Goal: Transaction & Acquisition: Book appointment/travel/reservation

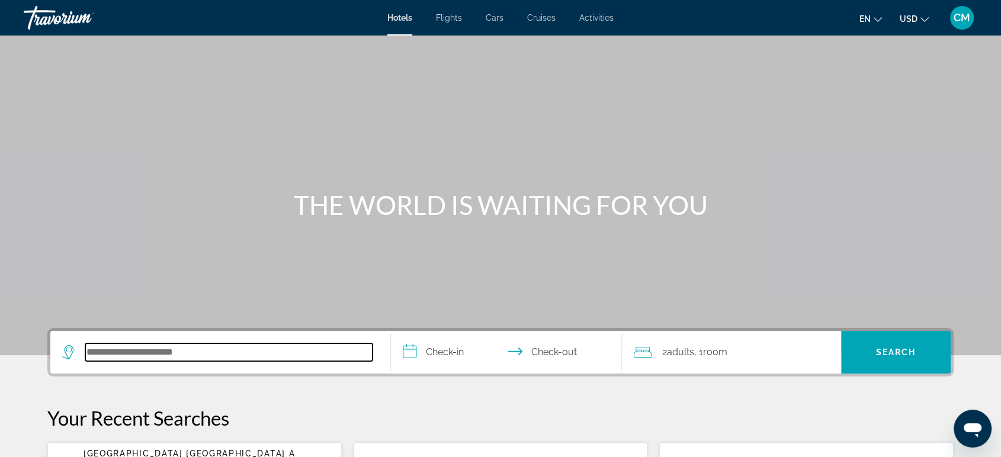
click at [103, 357] on input "Search hotel destination" at bounding box center [228, 352] width 287 height 18
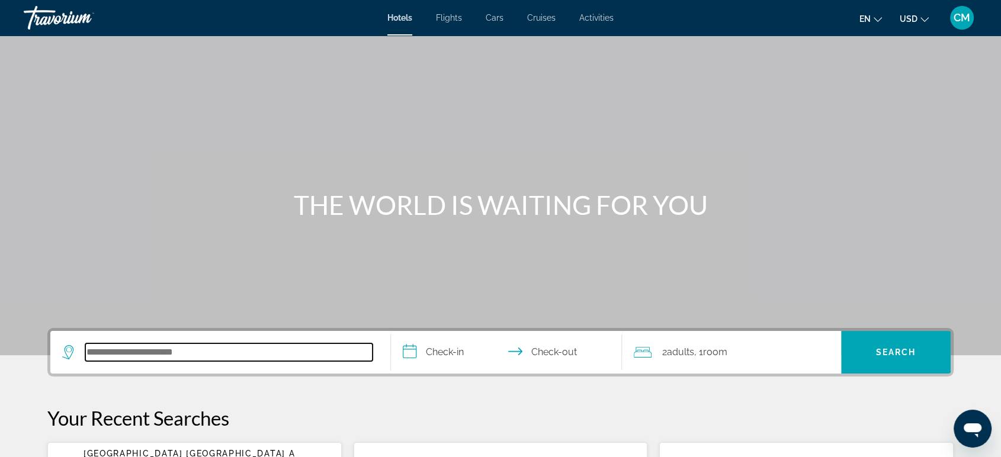
scroll to position [289, 0]
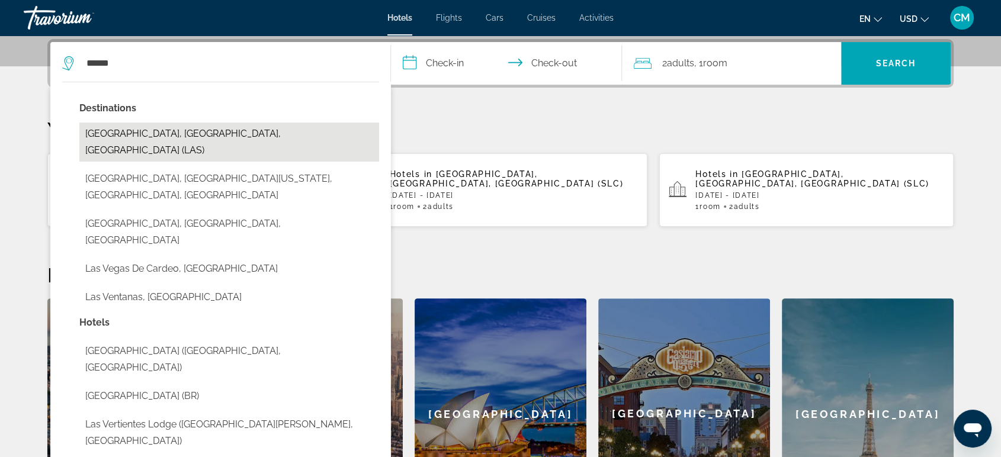
click at [152, 137] on button "[GEOGRAPHIC_DATA], [GEOGRAPHIC_DATA], [GEOGRAPHIC_DATA] (LAS)" at bounding box center [229, 142] width 300 height 39
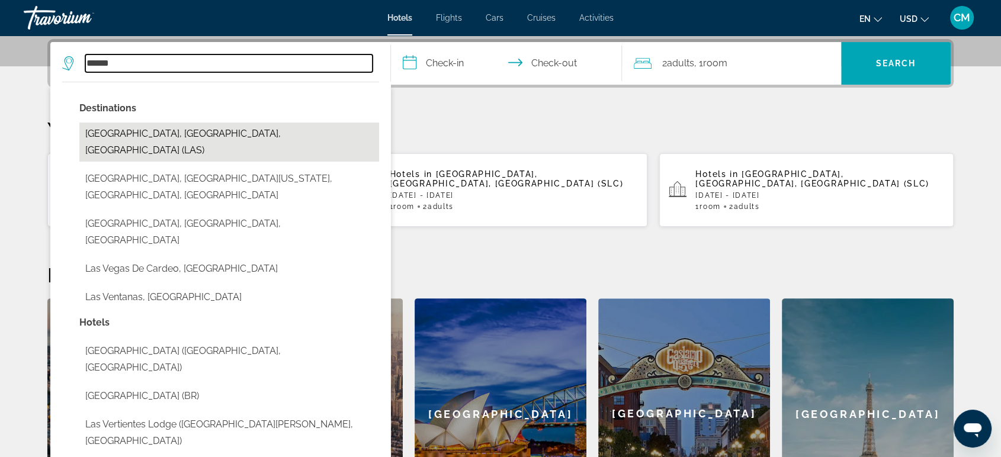
type input "**********"
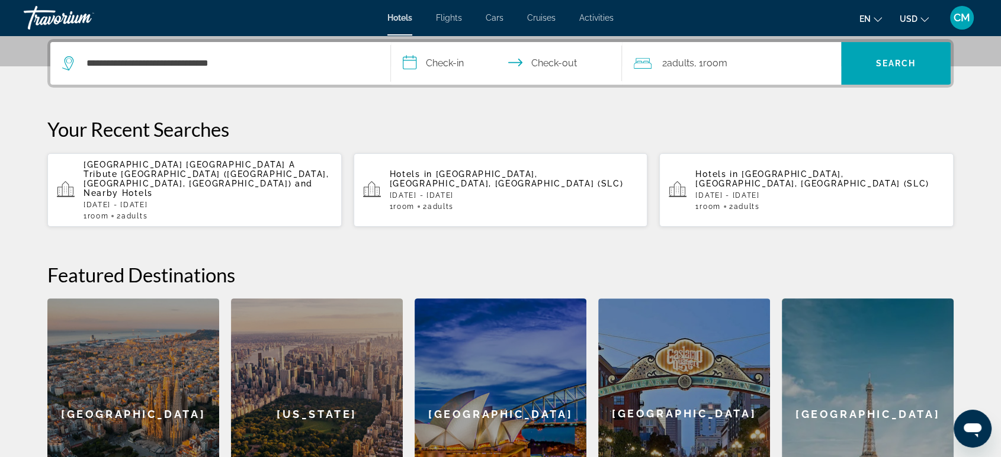
click at [460, 61] on input "**********" at bounding box center [509, 65] width 236 height 46
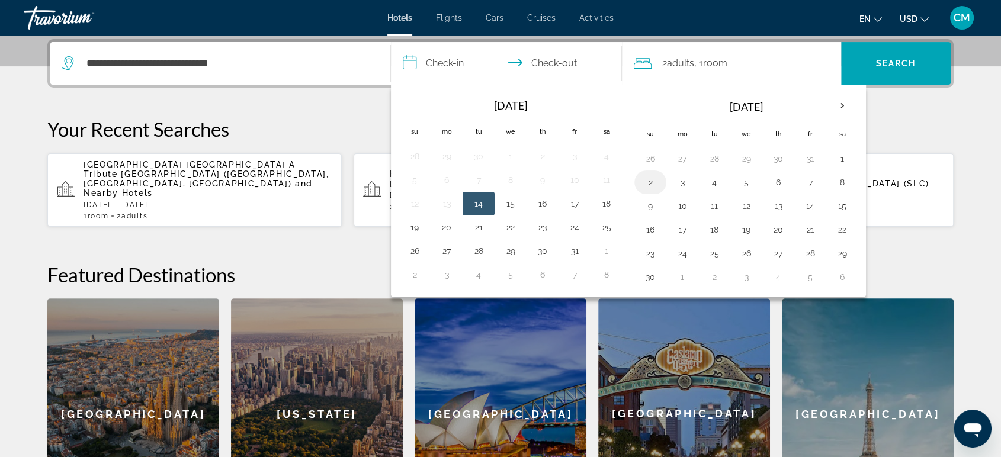
click at [651, 181] on button "2" at bounding box center [650, 182] width 19 height 17
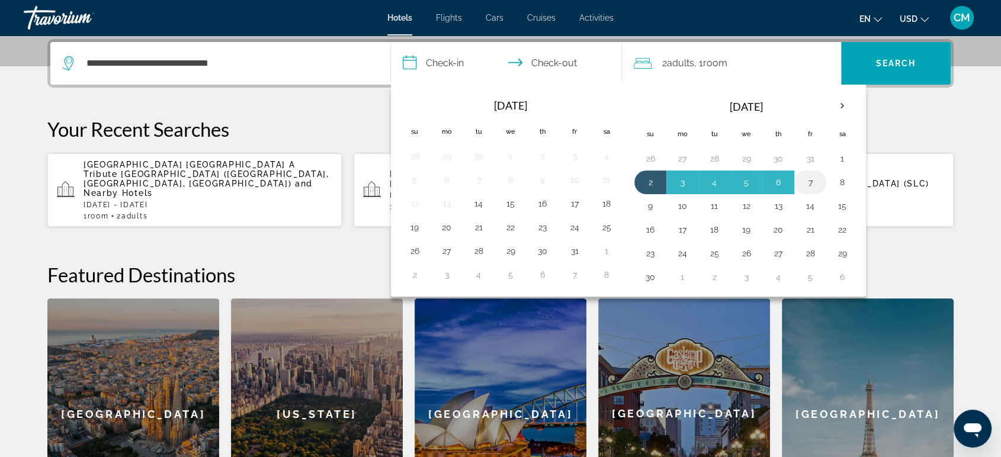
click at [805, 177] on button "7" at bounding box center [810, 182] width 19 height 17
type input "**********"
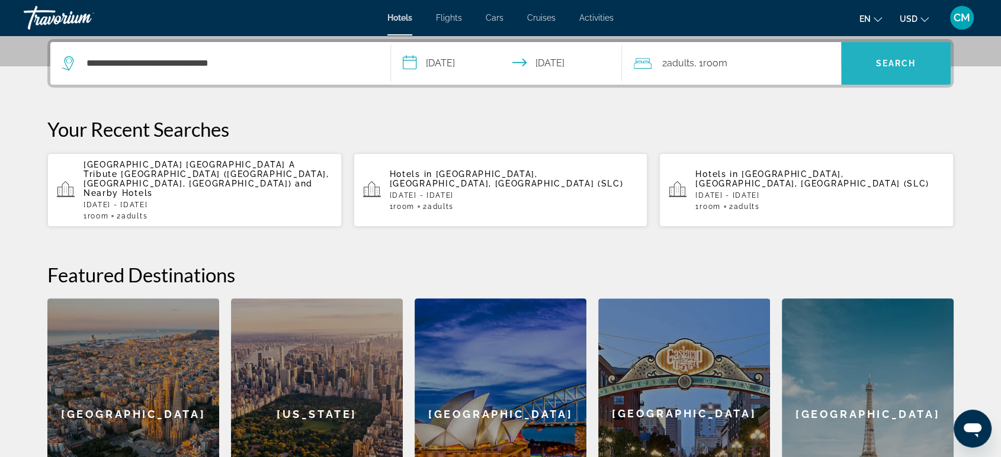
click at [892, 59] on span "Search" at bounding box center [896, 63] width 40 height 9
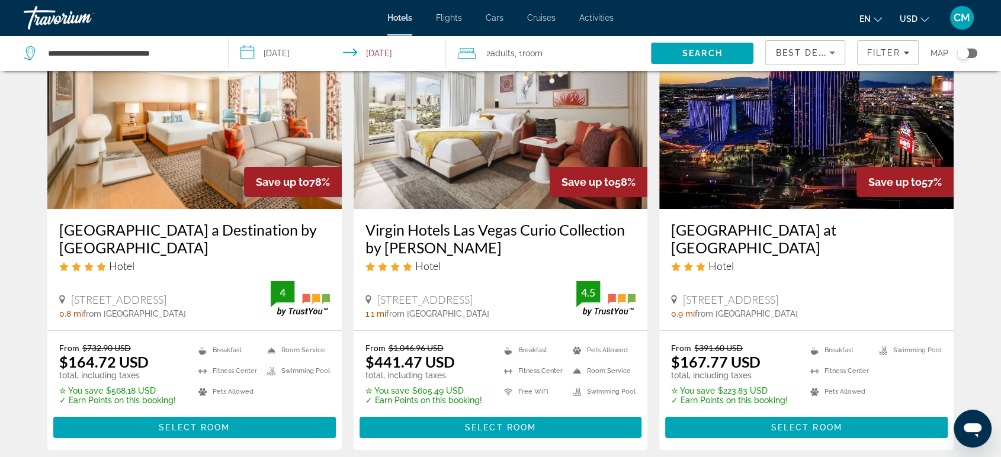
scroll to position [104, 0]
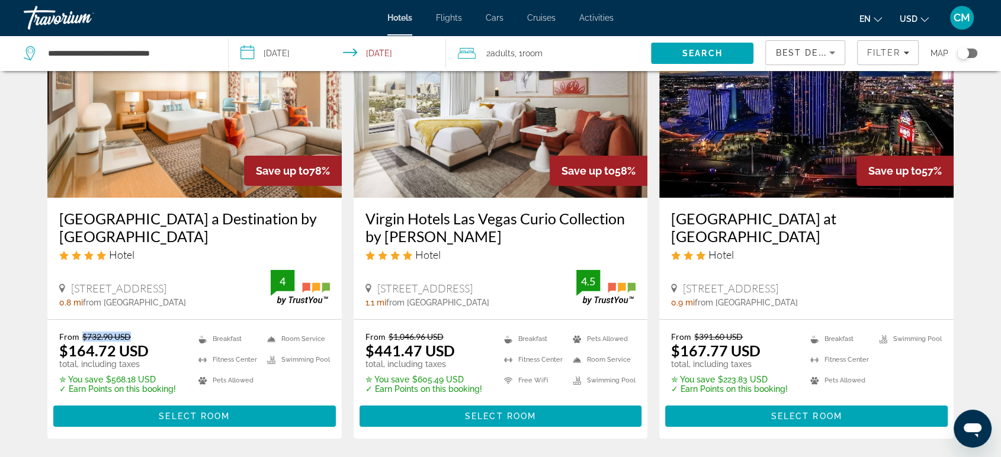
drag, startPoint x: 128, startPoint y: 333, endPoint x: 83, endPoint y: 333, distance: 44.4
click at [83, 333] on del "$732.90 USD" at bounding box center [106, 337] width 49 height 10
drag, startPoint x: 144, startPoint y: 351, endPoint x: 67, endPoint y: 348, distance: 77.1
click at [67, 348] on ins "$164.72 USD" at bounding box center [103, 351] width 89 height 18
click at [442, 326] on div "From $1,046.96 USD $441.47 USD total, including taxes ✮ You save $605.49 USD ✓ …" at bounding box center [501, 379] width 294 height 119
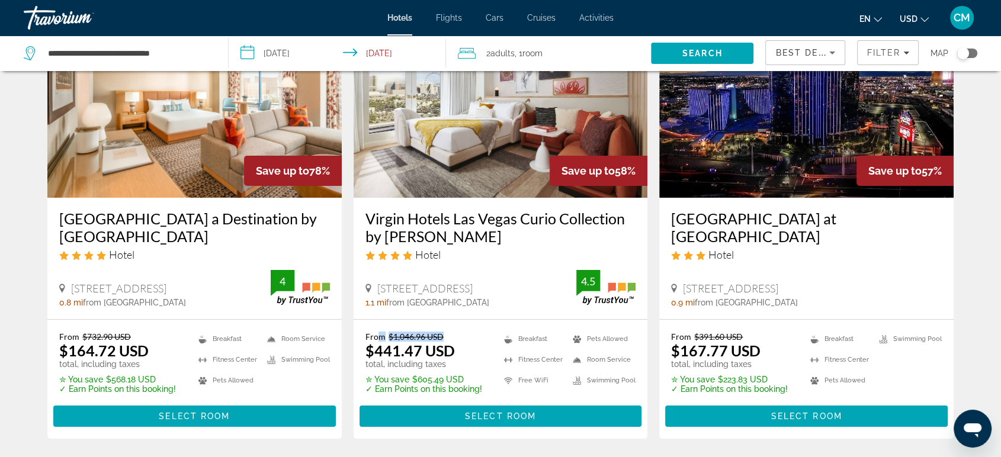
drag, startPoint x: 445, startPoint y: 333, endPoint x: 376, endPoint y: 335, distance: 69.3
click at [376, 335] on p "From $1,046.96 USD" at bounding box center [423, 337] width 117 height 10
drag, startPoint x: 452, startPoint y: 352, endPoint x: 365, endPoint y: 348, distance: 87.1
click at [365, 346] on div "From $1,046.96 USD $441.47 USD total, including taxes" at bounding box center [423, 350] width 117 height 37
drag, startPoint x: 445, startPoint y: 334, endPoint x: 389, endPoint y: 335, distance: 56.3
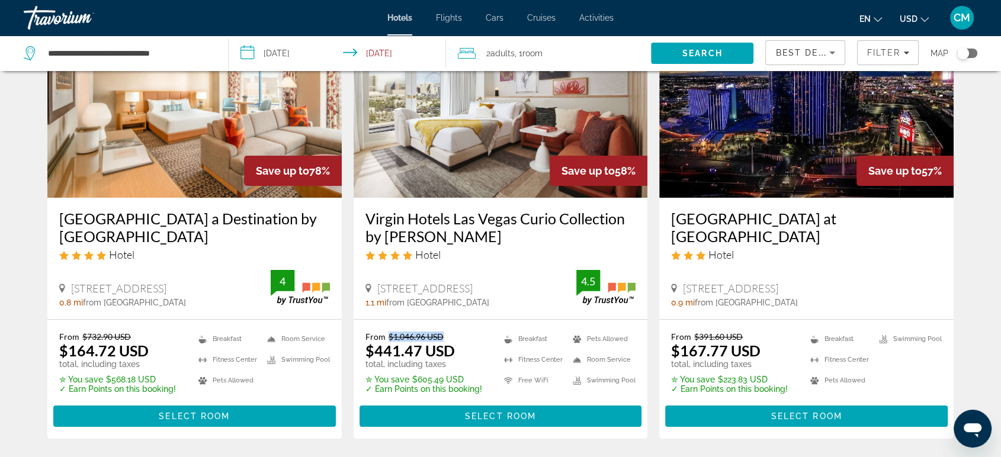
click at [389, 335] on p "From $1,046.96 USD" at bounding box center [423, 337] width 117 height 10
drag, startPoint x: 188, startPoint y: 50, endPoint x: 1, endPoint y: 81, distance: 190.3
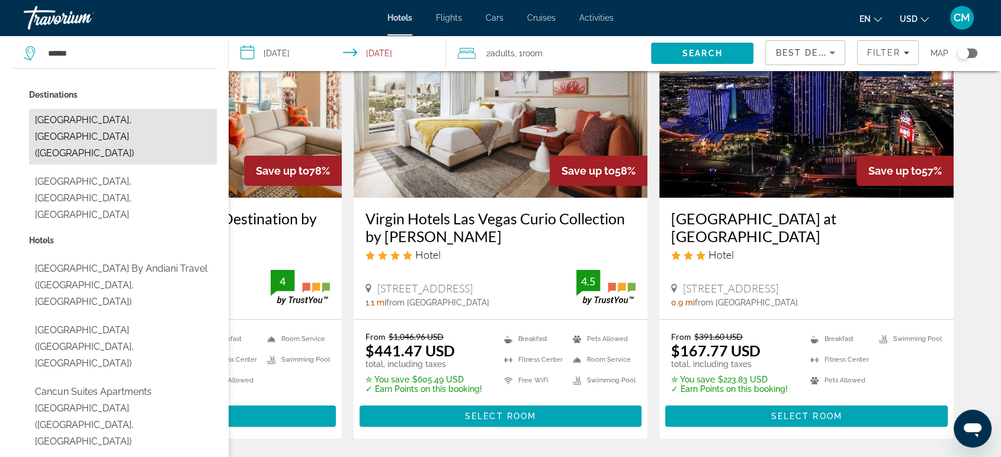
click at [45, 116] on button "[GEOGRAPHIC_DATA], [GEOGRAPHIC_DATA] ([GEOGRAPHIC_DATA])" at bounding box center [123, 137] width 188 height 56
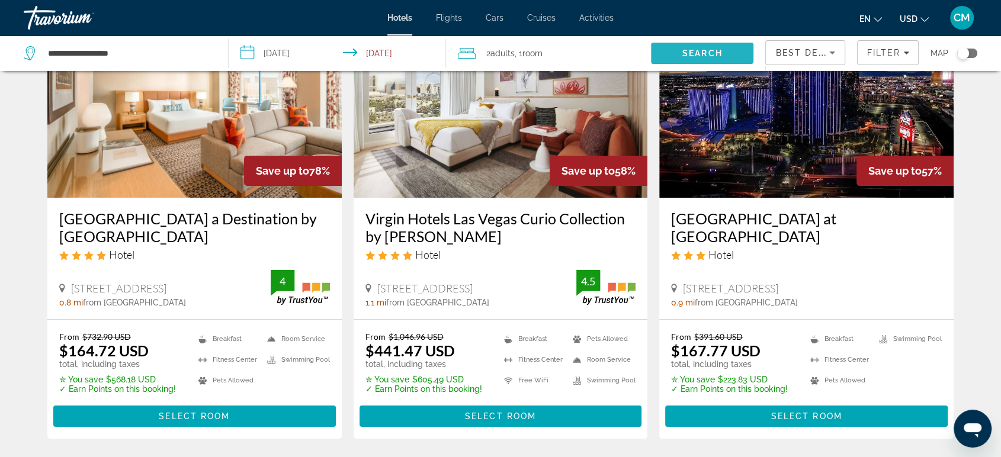
click at [714, 57] on span "Search" at bounding box center [702, 53] width 40 height 9
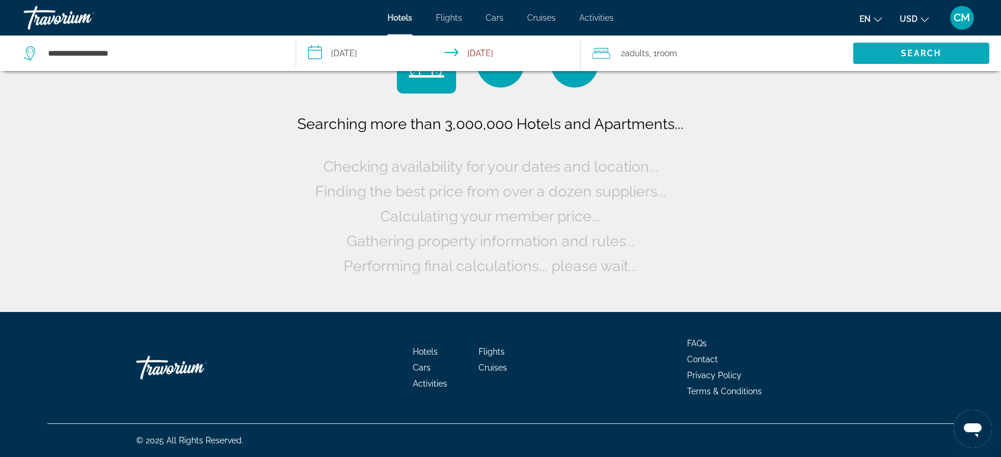
scroll to position [0, 0]
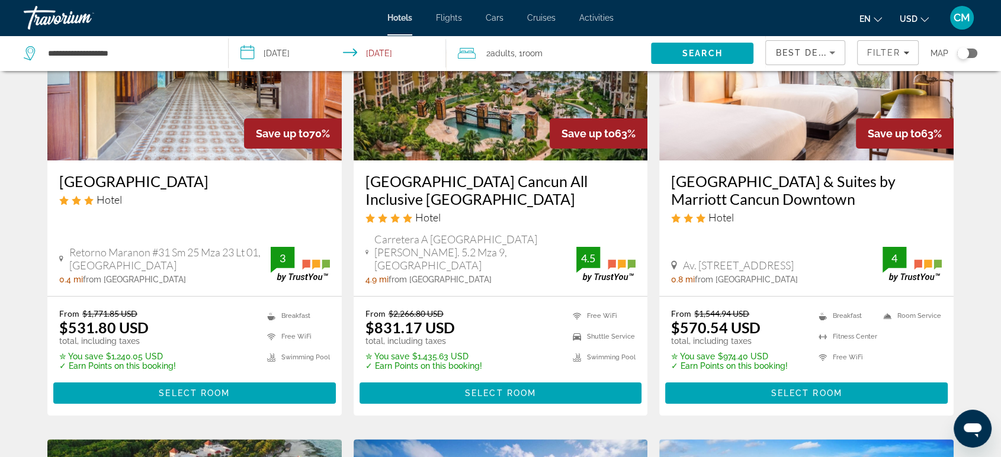
scroll to position [139, 0]
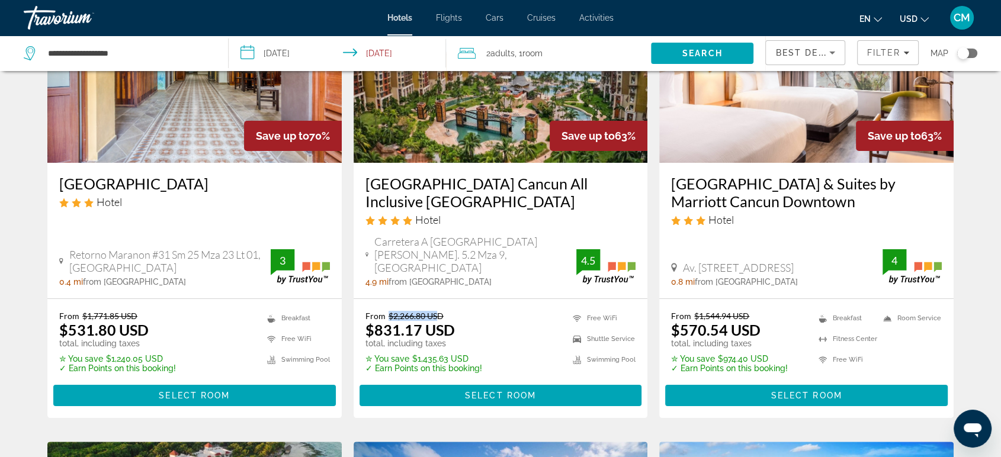
drag, startPoint x: 439, startPoint y: 298, endPoint x: 383, endPoint y: 299, distance: 56.3
click at [383, 311] on p "From $2,266.80 USD" at bounding box center [423, 316] width 117 height 10
drag, startPoint x: 450, startPoint y: 315, endPoint x: 374, endPoint y: 316, distance: 76.4
click at [374, 321] on ins "$831.17 USD" at bounding box center [409, 330] width 89 height 18
drag, startPoint x: 391, startPoint y: 305, endPoint x: 443, endPoint y: 298, distance: 52.6
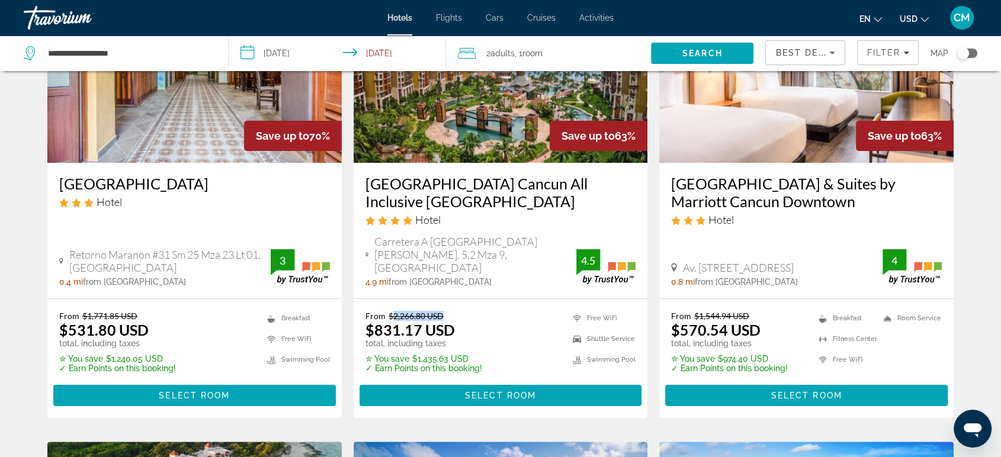
click at [443, 311] on p "From $2,266.80 USD" at bounding box center [423, 316] width 117 height 10
drag, startPoint x: 367, startPoint y: 316, endPoint x: 453, endPoint y: 310, distance: 86.1
click at [453, 311] on div "From $2,266.80 USD $831.17 USD total, including taxes" at bounding box center [423, 329] width 117 height 37
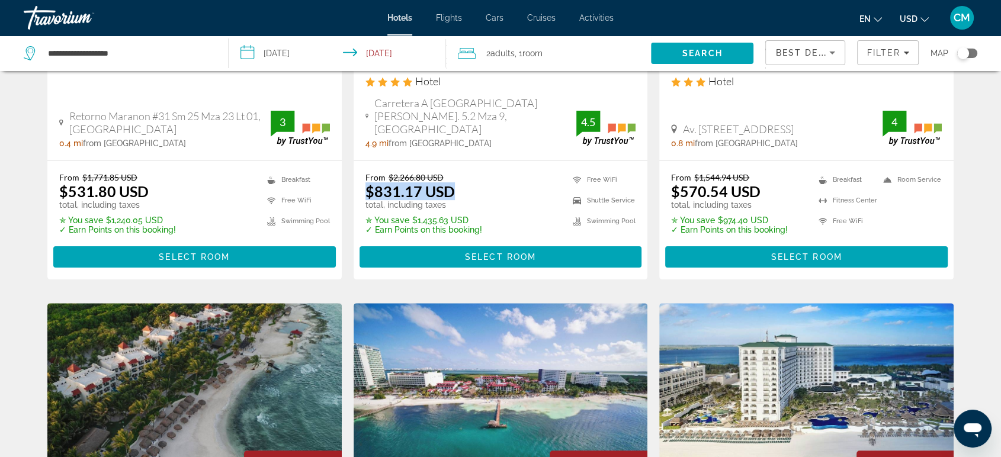
scroll to position [281, 0]
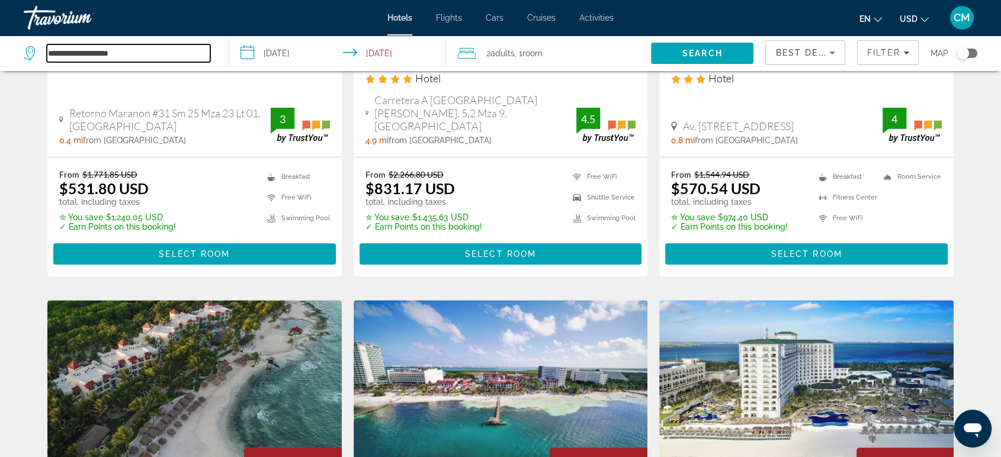
drag, startPoint x: 129, startPoint y: 53, endPoint x: 0, endPoint y: 57, distance: 128.6
click at [0, 57] on app-destination-search "**********" at bounding box center [114, 54] width 229 height 36
click at [100, 50] on input "*******" at bounding box center [128, 53] width 163 height 18
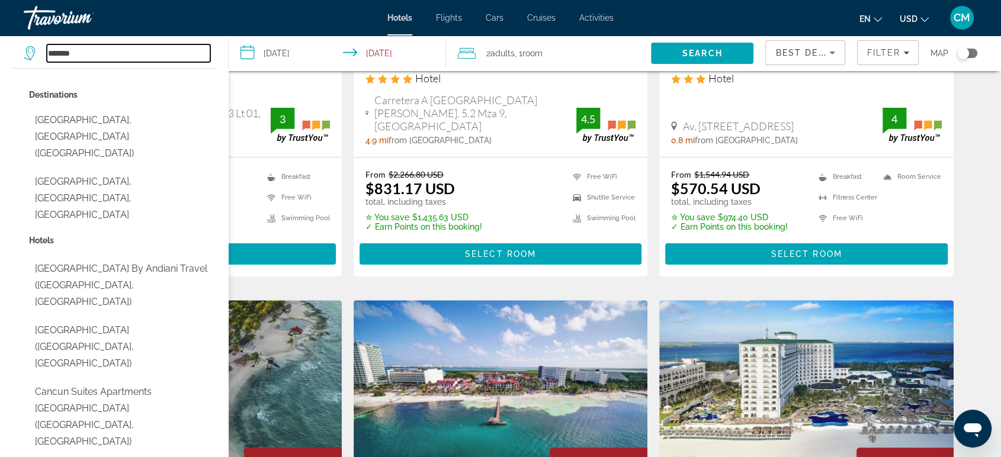
click at [115, 50] on input "*******" at bounding box center [128, 53] width 163 height 18
type input "*"
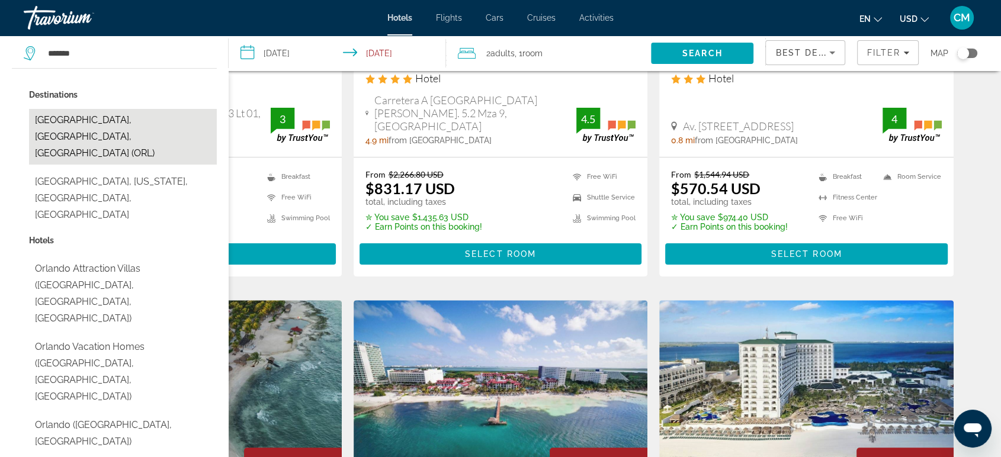
click at [125, 119] on button "[GEOGRAPHIC_DATA], [GEOGRAPHIC_DATA], [GEOGRAPHIC_DATA] (ORL)" at bounding box center [123, 137] width 188 height 56
type input "**********"
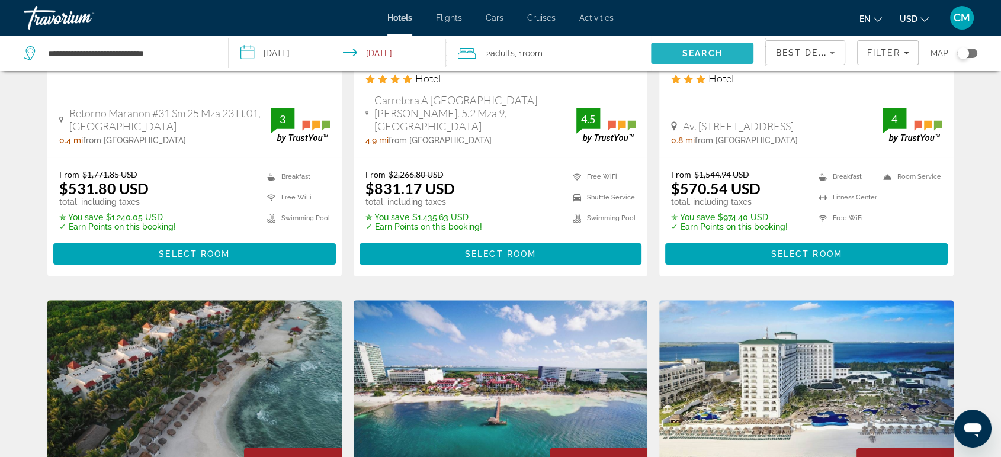
click at [701, 54] on span "Search" at bounding box center [702, 53] width 40 height 9
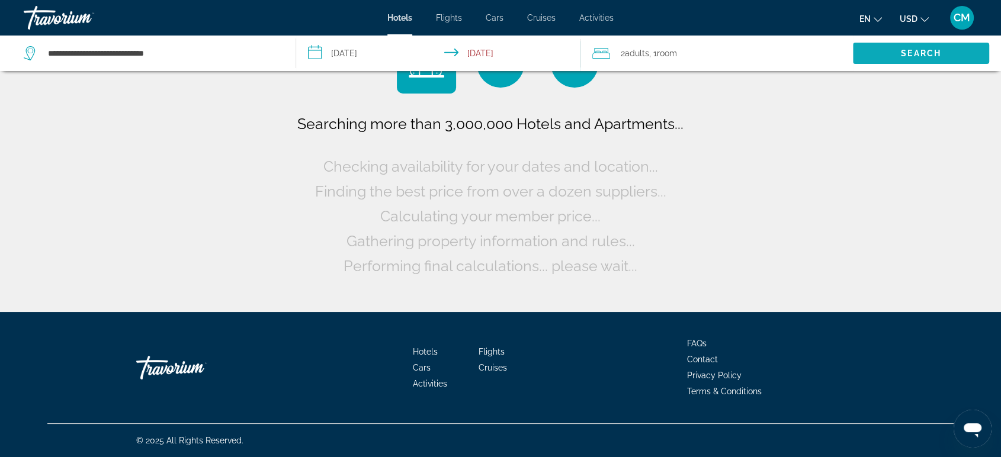
scroll to position [0, 0]
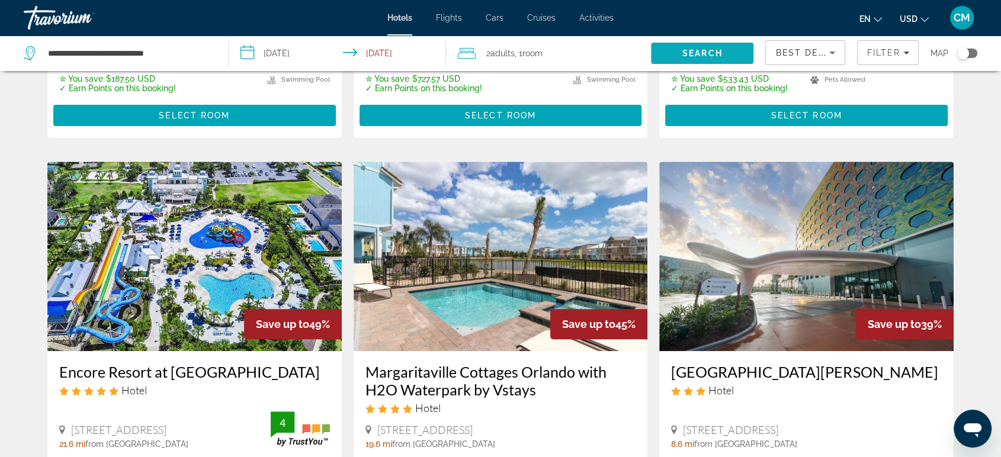
scroll to position [407, 0]
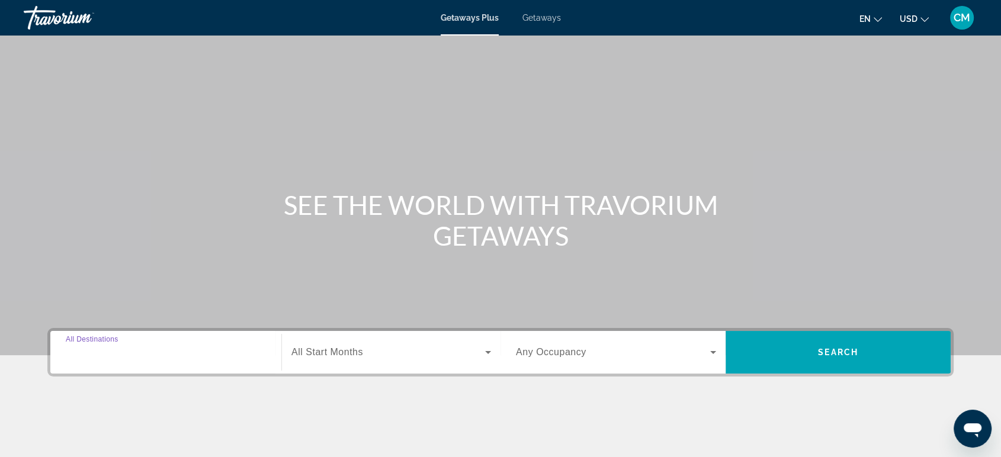
click at [147, 346] on input "Destination All Destinations" at bounding box center [166, 353] width 200 height 14
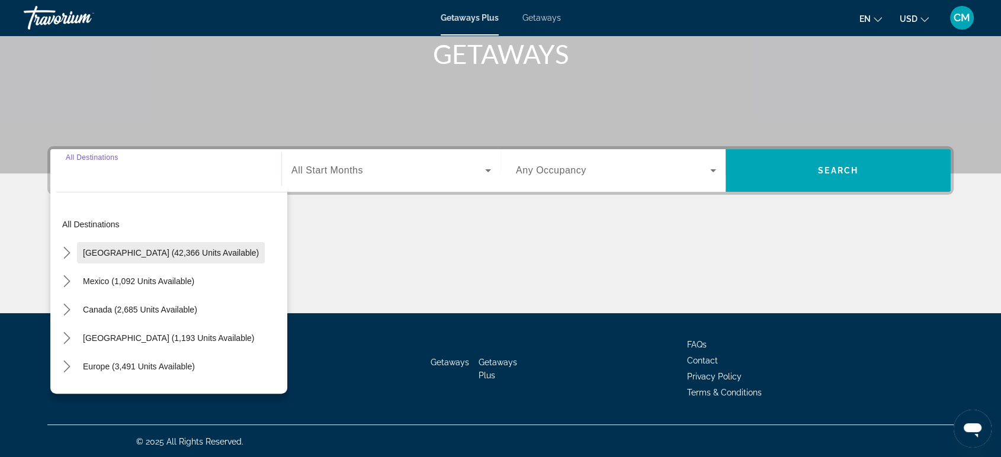
click at [166, 255] on span "United States (42,366 units available)" at bounding box center [171, 252] width 176 height 9
type input "**********"
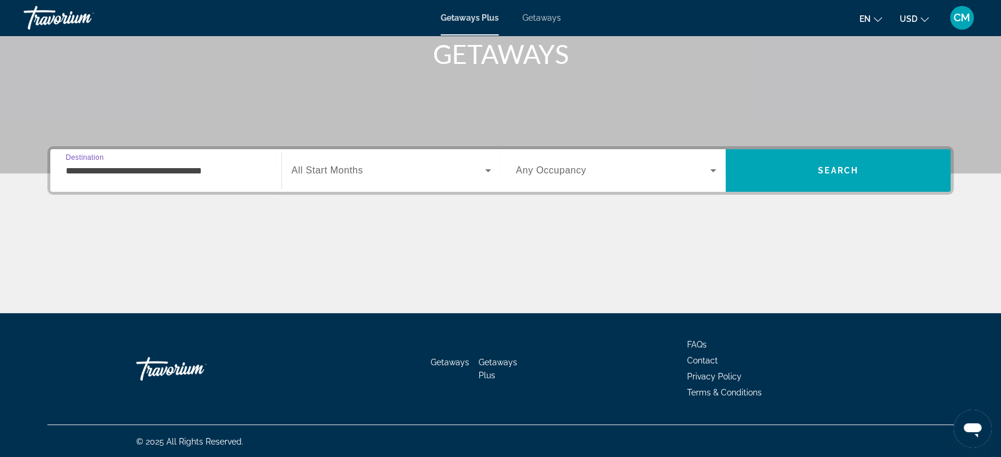
drag, startPoint x: 134, startPoint y: 168, endPoint x: 228, endPoint y: 171, distance: 94.2
click at [228, 171] on input "**********" at bounding box center [166, 171] width 200 height 14
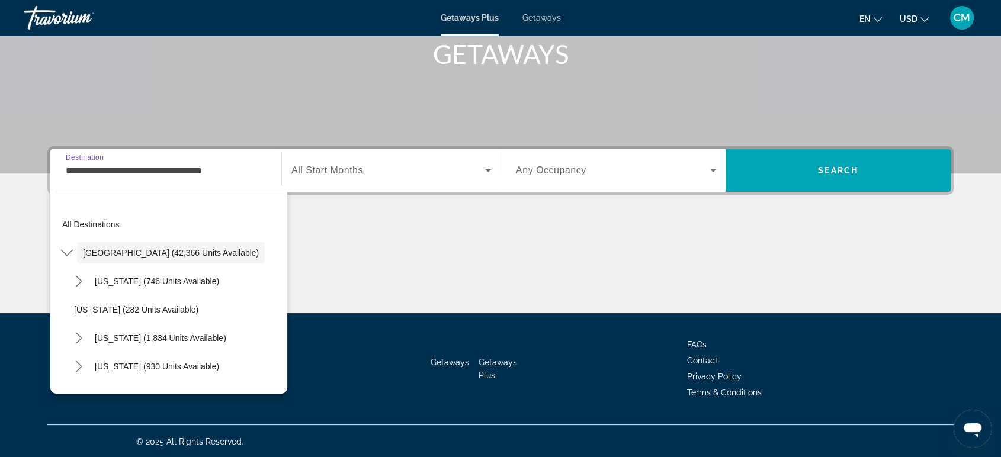
click at [548, 17] on span "Getaways" at bounding box center [541, 17] width 38 height 9
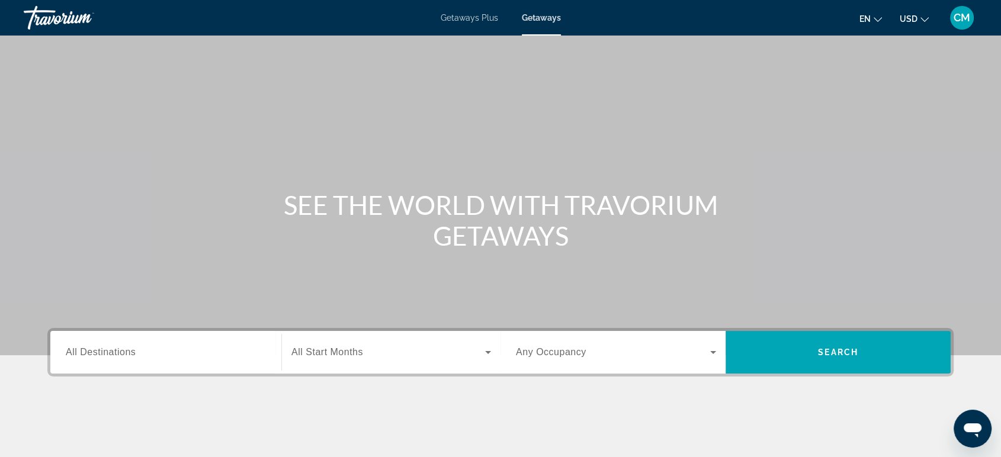
drag, startPoint x: 127, startPoint y: 370, endPoint x: 133, endPoint y: 361, distance: 11.0
click at [133, 361] on div "Destination All Destinations" at bounding box center [165, 352] width 219 height 43
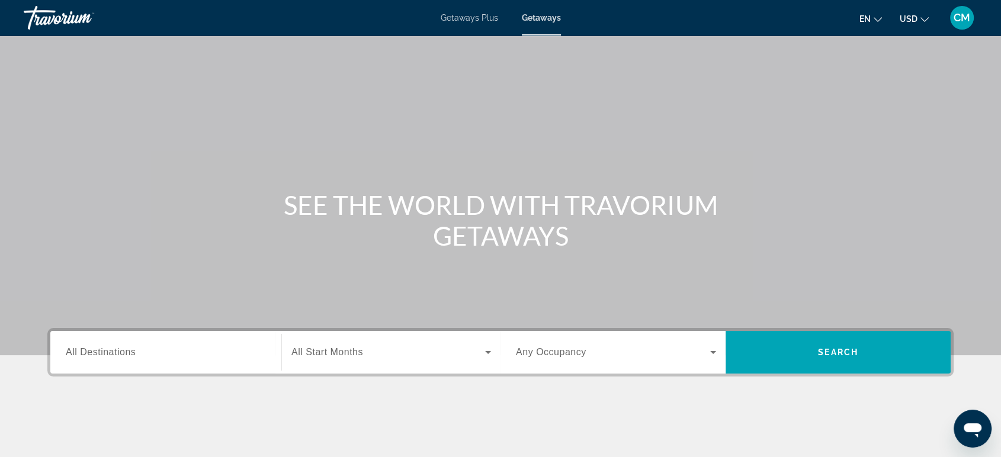
scroll to position [182, 0]
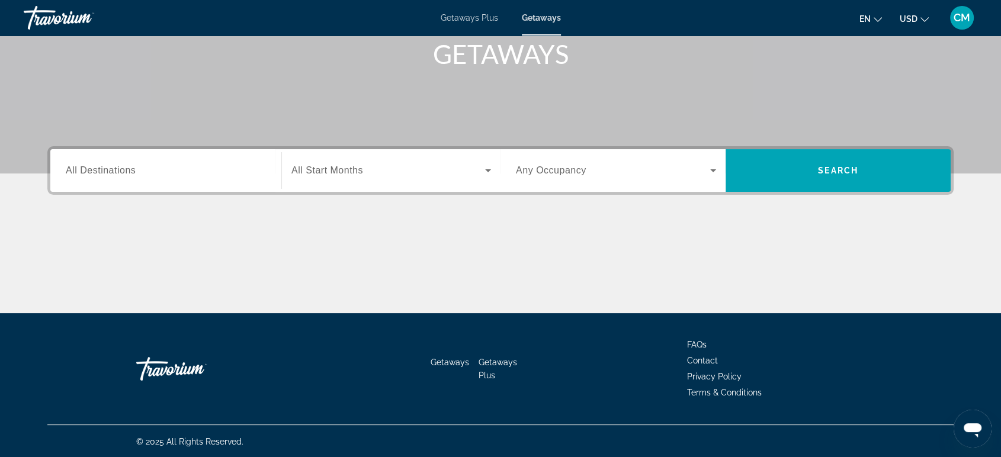
click at [173, 184] on div "Search widget" at bounding box center [166, 171] width 200 height 34
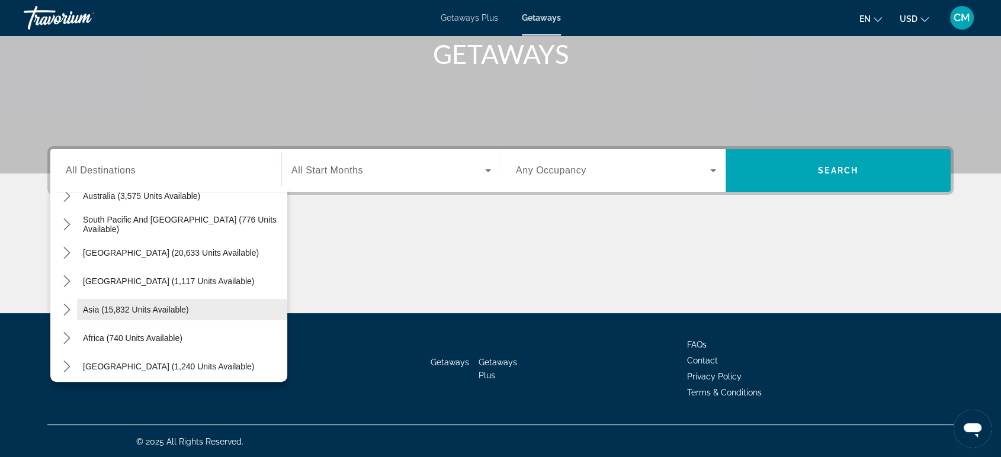
scroll to position [189, 0]
click at [181, 309] on span "Asia (15,832 units available)" at bounding box center [136, 307] width 106 height 9
type input "**********"
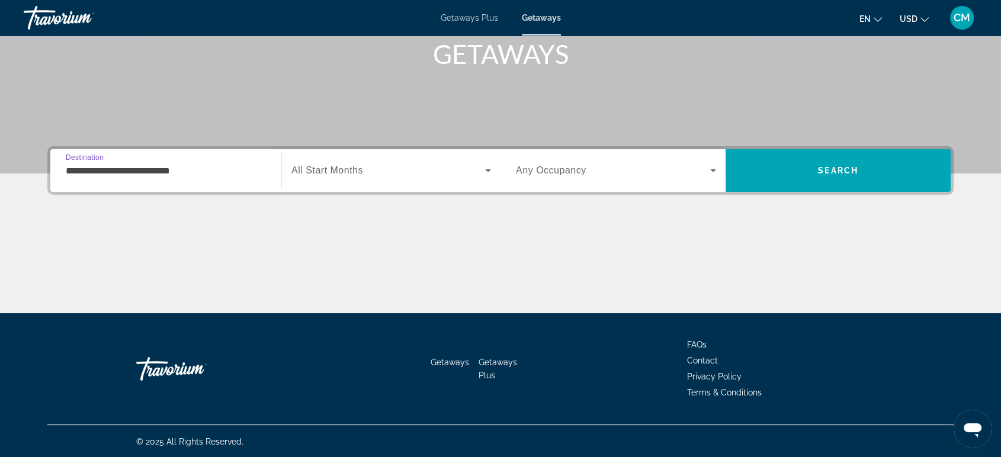
drag, startPoint x: 110, startPoint y: 169, endPoint x: 130, endPoint y: 170, distance: 19.6
click at [128, 169] on input "**********" at bounding box center [166, 171] width 200 height 14
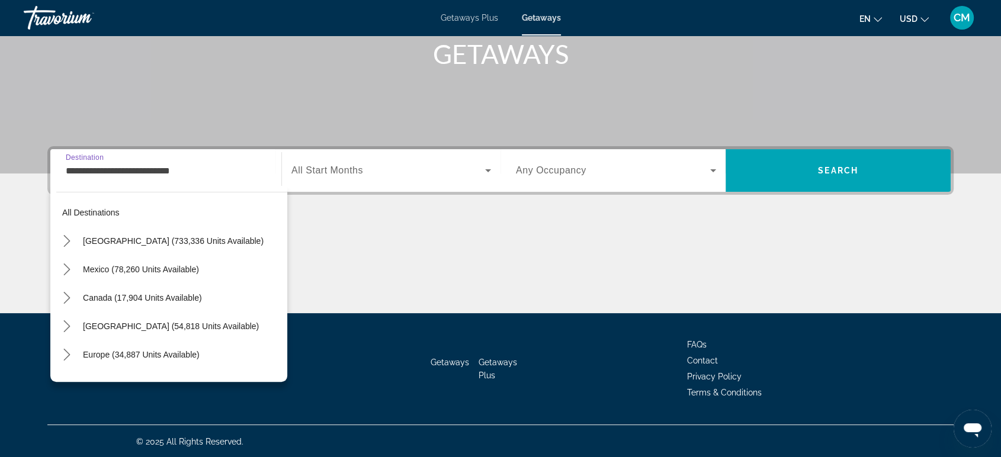
scroll to position [213, 0]
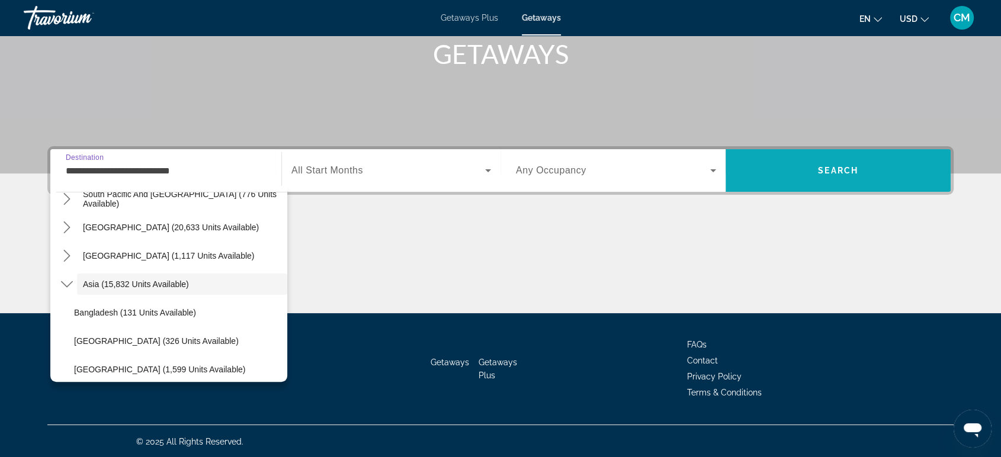
click at [791, 168] on span "Search" at bounding box center [837, 170] width 225 height 28
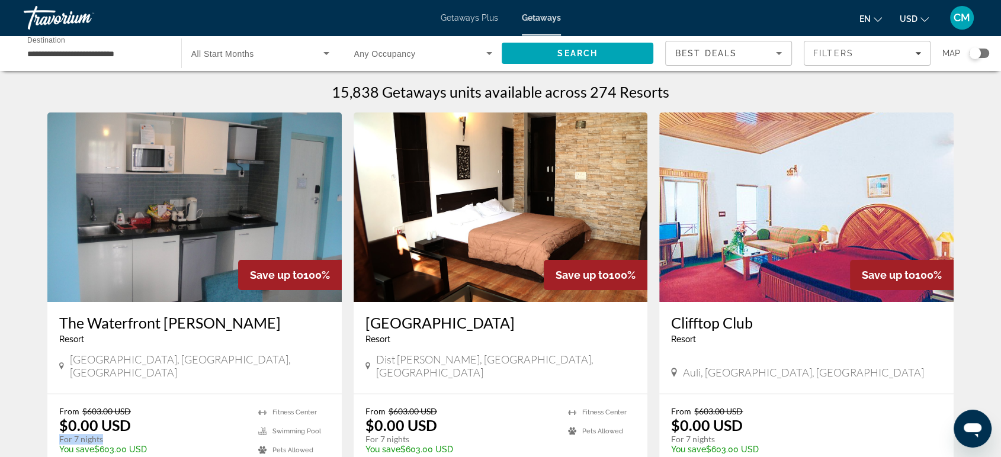
drag, startPoint x: 98, startPoint y: 426, endPoint x: 57, endPoint y: 425, distance: 40.3
click at [57, 425] on div "From $603.00 USD $0.00 USD For 7 nights You save $603.00 USD temp 3.3 Fitness C…" at bounding box center [194, 449] width 294 height 110
drag, startPoint x: 435, startPoint y: 412, endPoint x: 365, endPoint y: 400, distance: 71.4
click at [365, 406] on div "From $603.00 USD $0.00 USD For 7 nights You save $603.00 USD temp" at bounding box center [460, 434] width 191 height 56
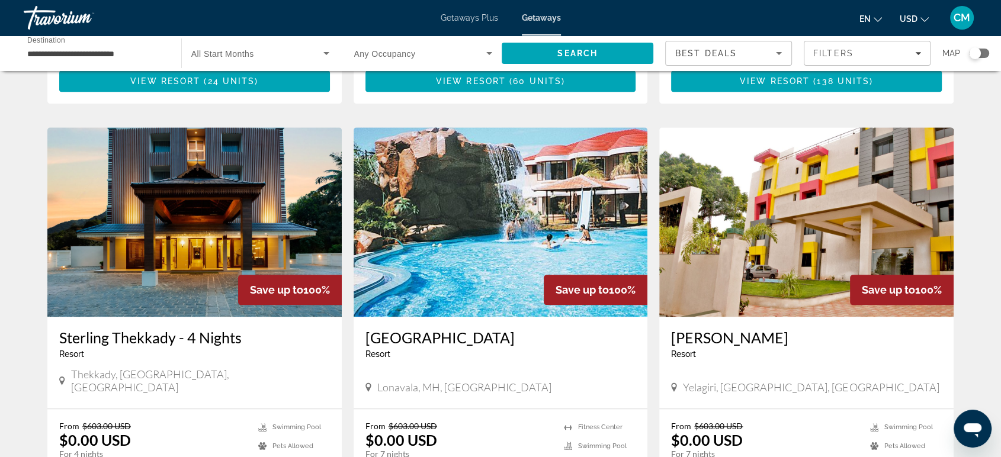
scroll to position [1230, 0]
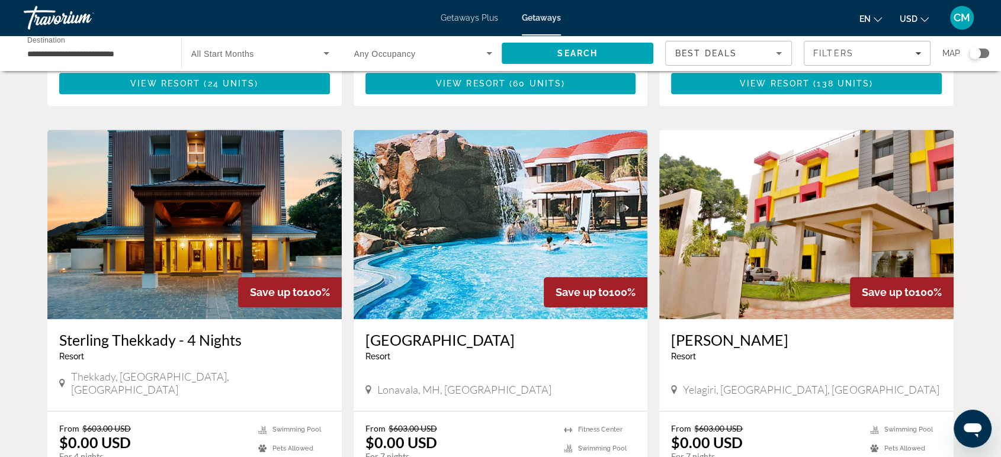
click at [564, 202] on img "Main content" at bounding box center [501, 224] width 294 height 189
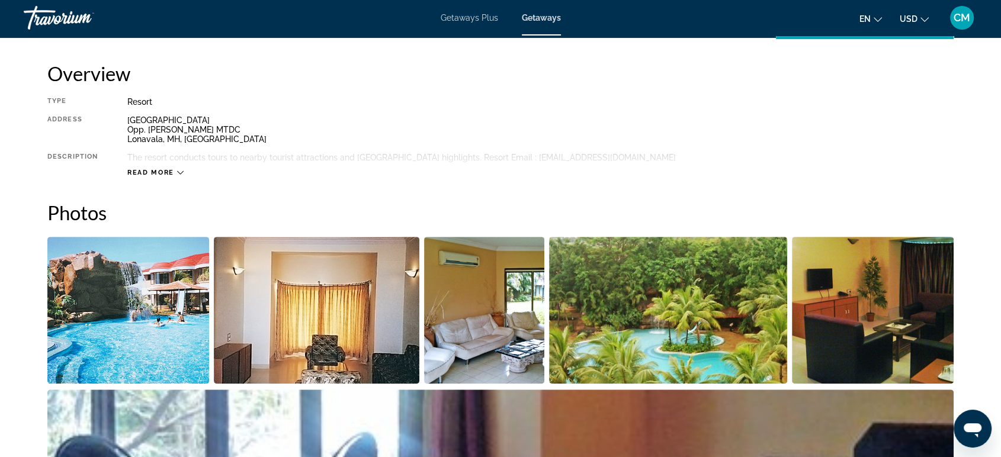
scroll to position [412, 0]
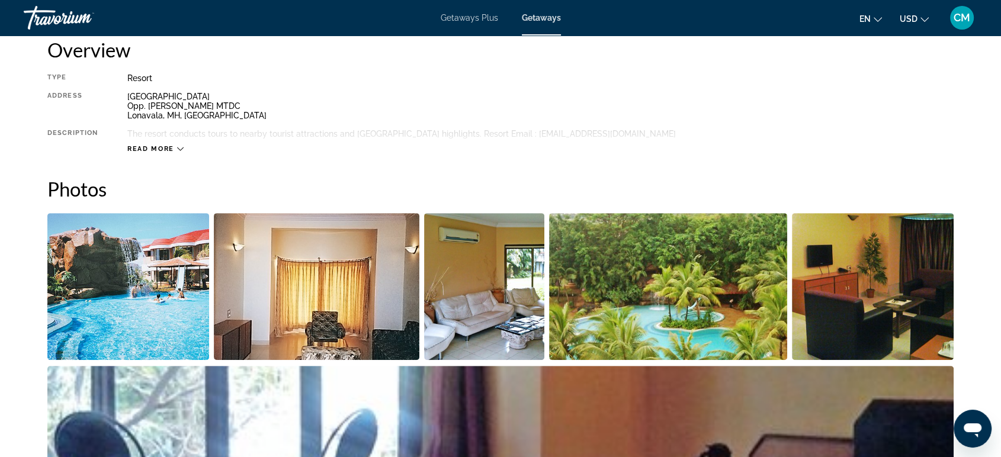
click at [142, 316] on img "Open full-screen image slider" at bounding box center [128, 286] width 162 height 147
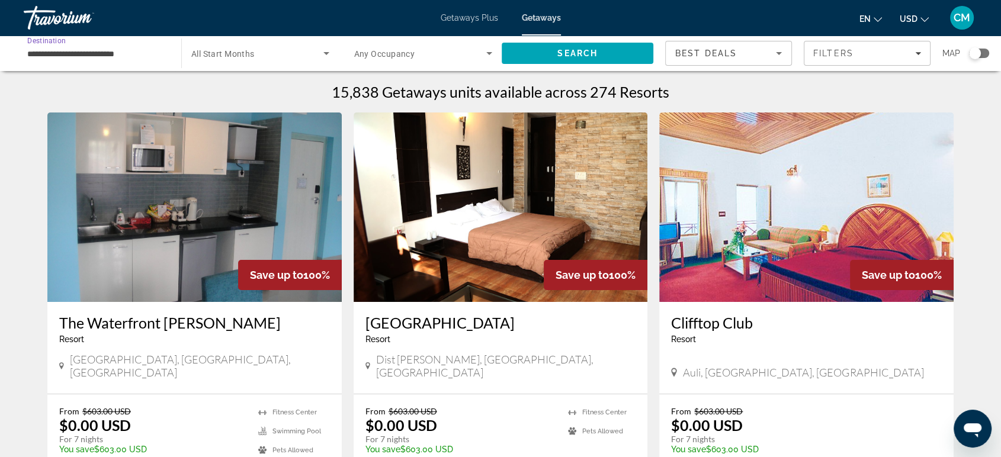
click at [105, 47] on input "**********" at bounding box center [96, 54] width 139 height 14
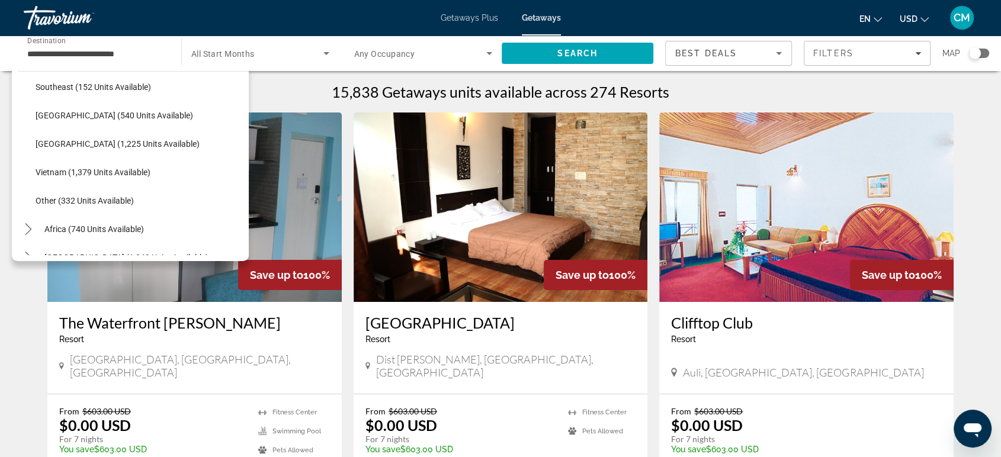
scroll to position [618, 0]
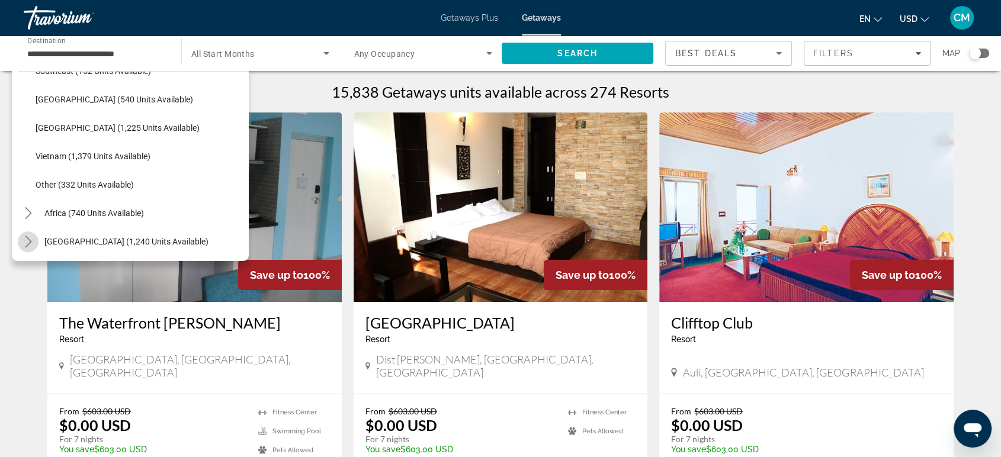
click at [28, 240] on icon "Toggle Middle East (1,240 units available) submenu" at bounding box center [29, 242] width 12 height 12
click at [30, 98] on icon "Toggle Africa (740 units available) submenu" at bounding box center [28, 100] width 7 height 12
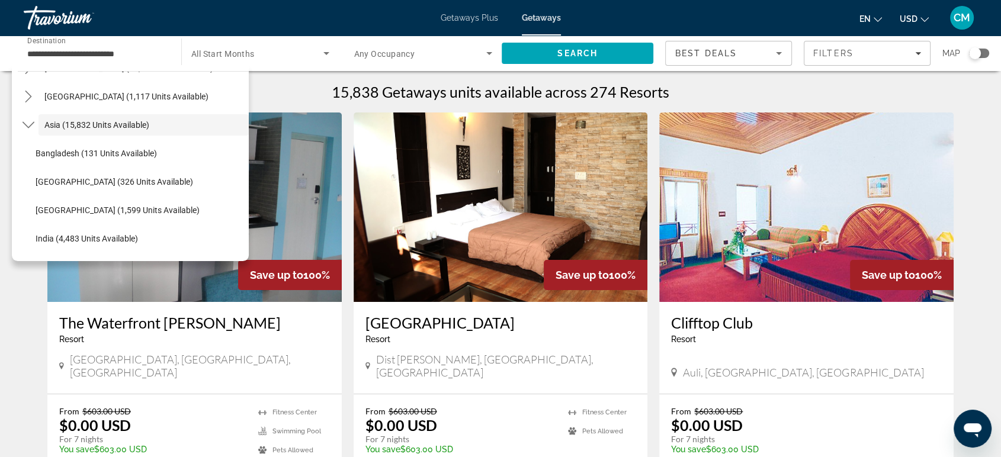
scroll to position [248, 0]
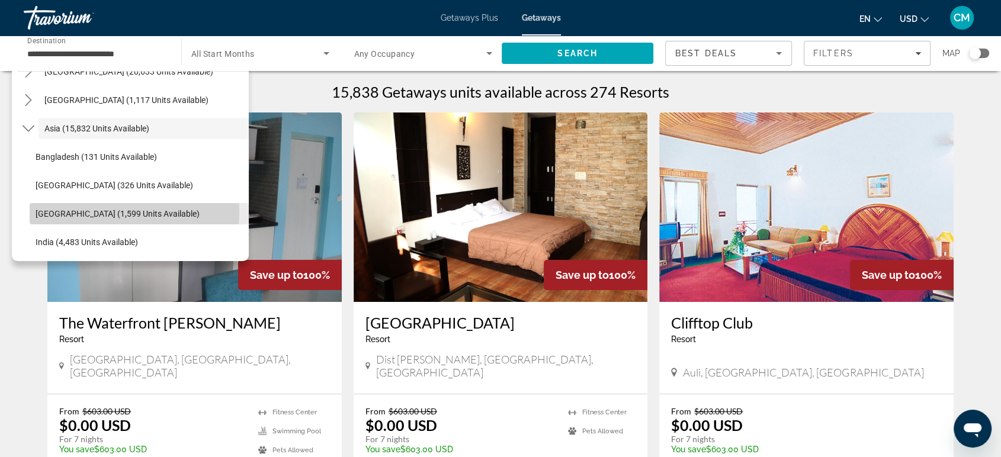
click at [98, 212] on span "China (1,599 units available)" at bounding box center [118, 213] width 164 height 9
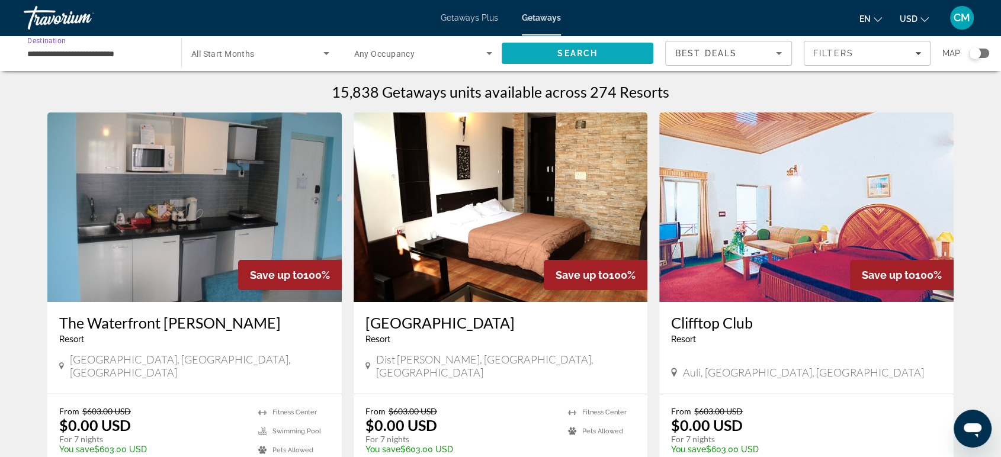
click at [577, 49] on span "Search" at bounding box center [577, 53] width 40 height 9
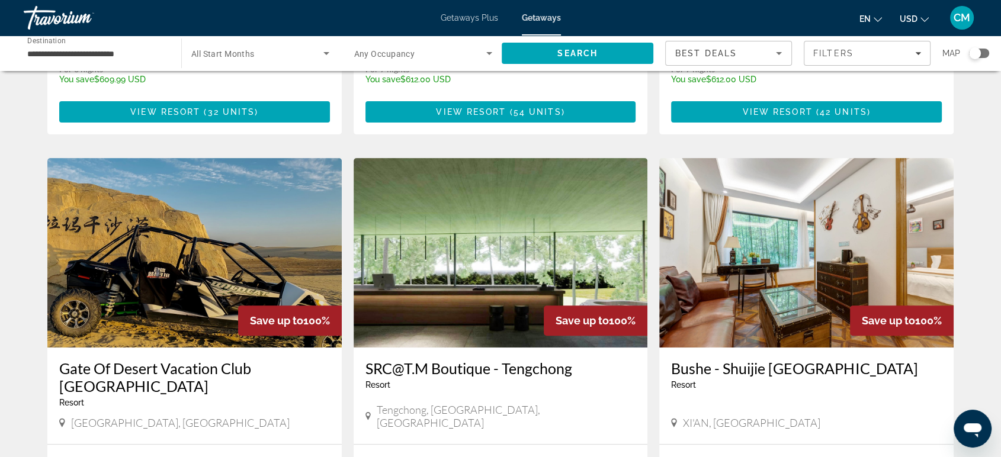
scroll to position [366, 0]
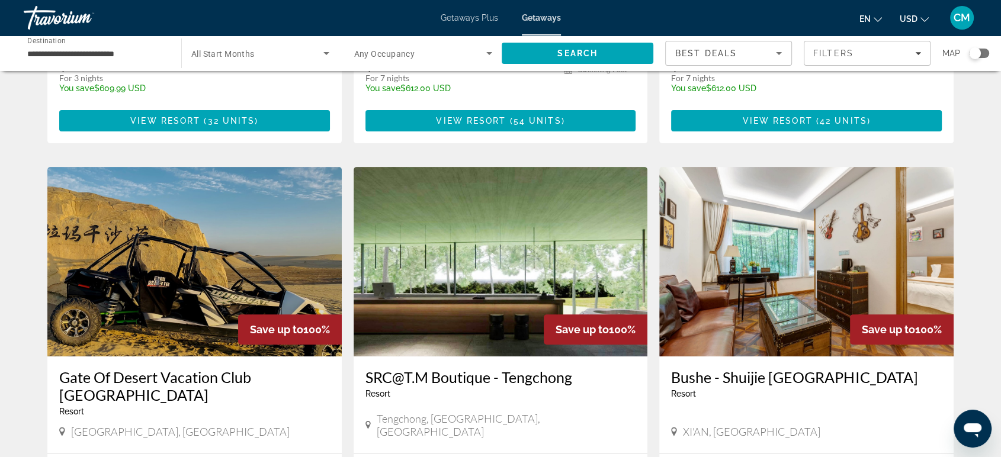
click at [117, 52] on input "**********" at bounding box center [96, 54] width 139 height 14
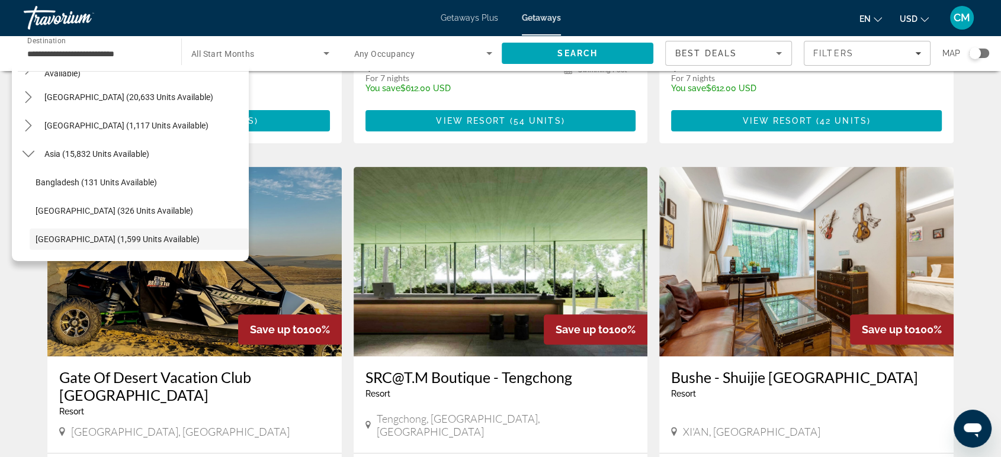
scroll to position [0, 0]
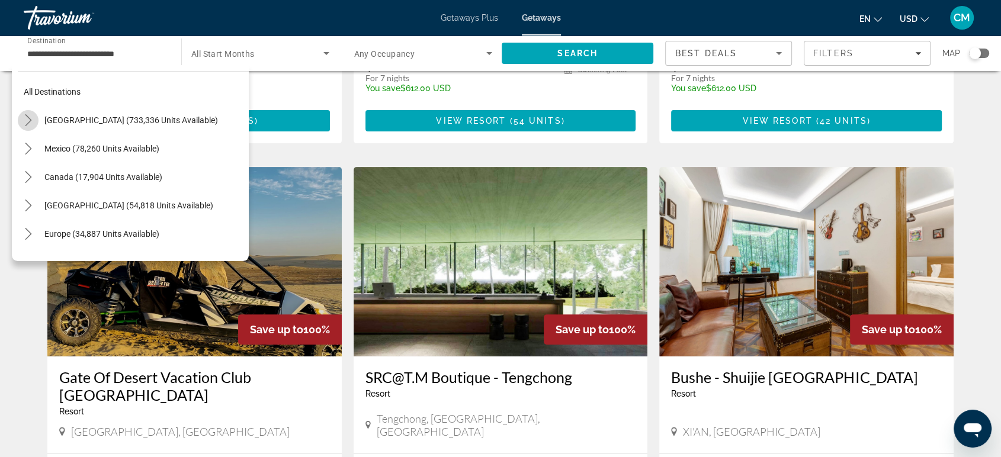
click at [31, 117] on icon "Toggle United States (733,336 units available) submenu" at bounding box center [29, 120] width 12 height 12
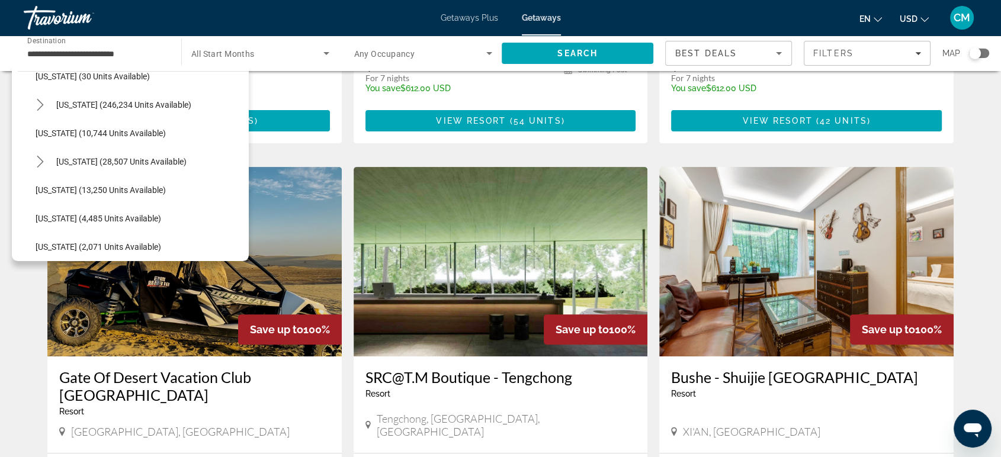
scroll to position [187, 0]
click at [39, 130] on icon "Toggle Florida (246,234 units available) submenu" at bounding box center [40, 132] width 12 height 12
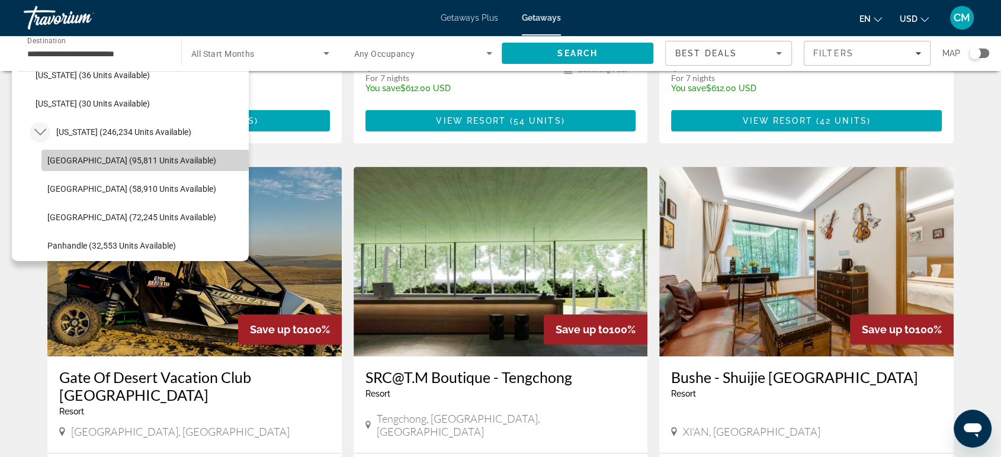
click at [152, 157] on span "Orlando & Disney Area (95,811 units available)" at bounding box center [131, 160] width 169 height 9
type input "**********"
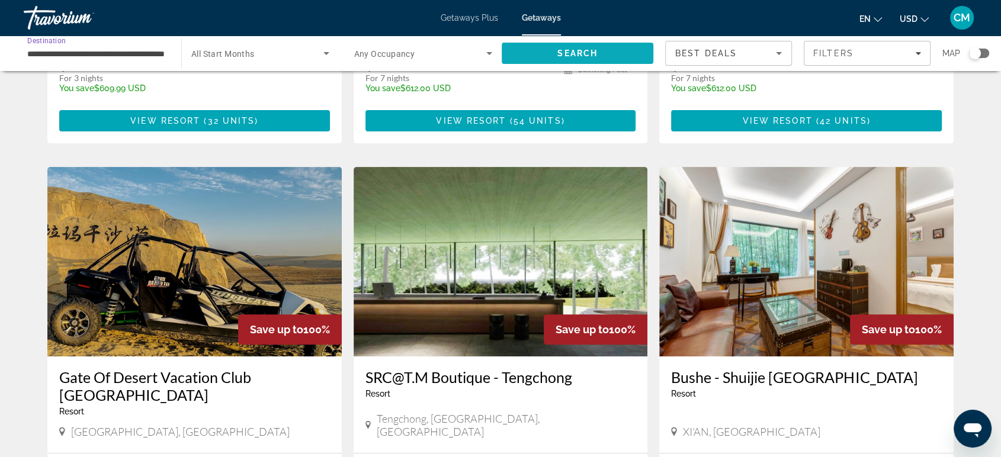
click at [535, 56] on span "Search" at bounding box center [578, 53] width 152 height 28
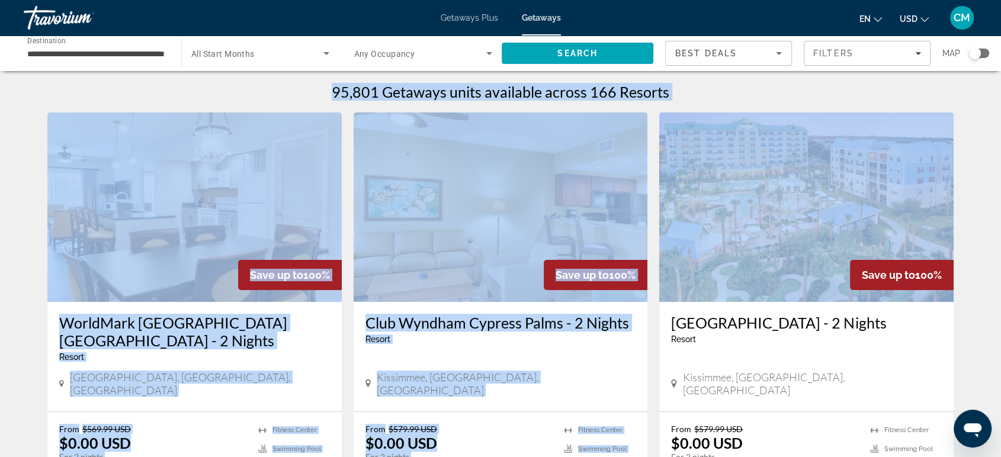
drag, startPoint x: 329, startPoint y: 96, endPoint x: 667, endPoint y: 104, distance: 337.6
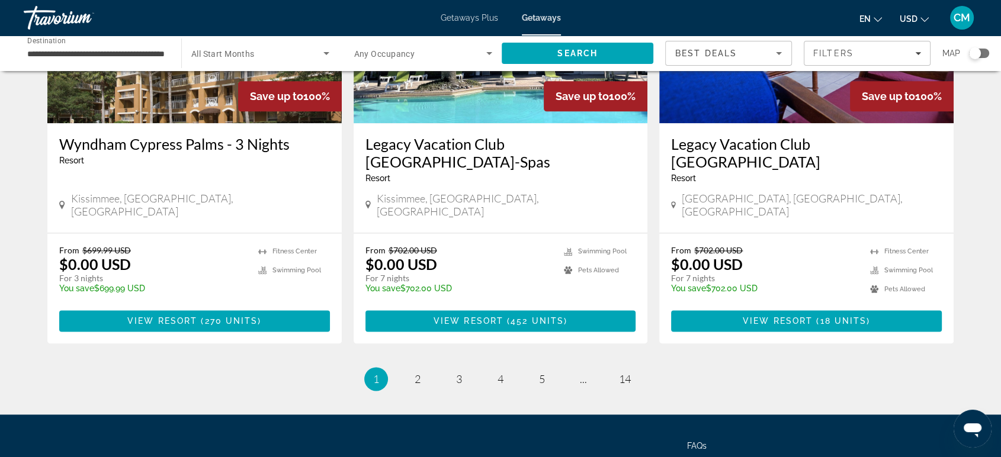
scroll to position [1500, 0]
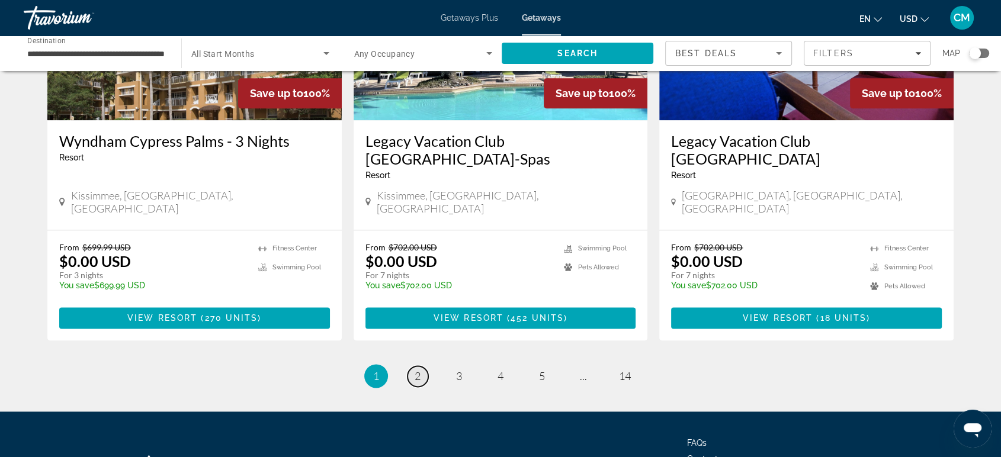
click at [415, 370] on span "2" at bounding box center [418, 376] width 6 height 13
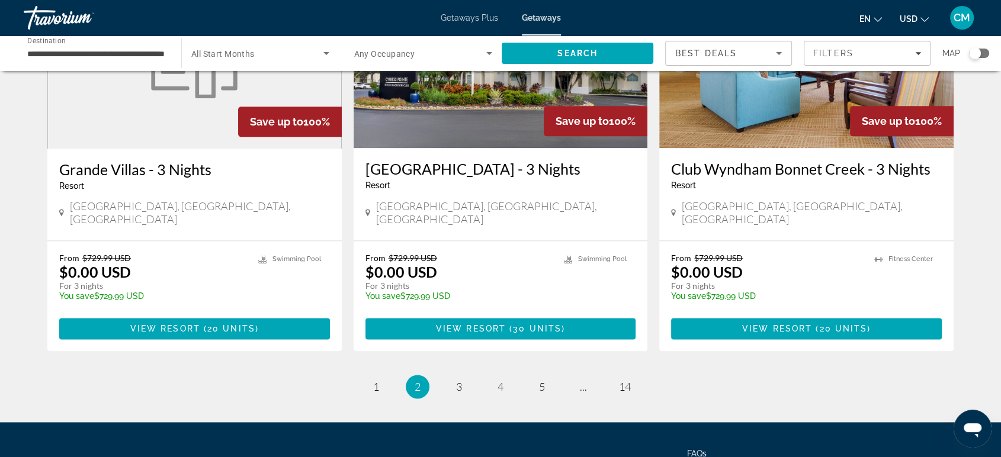
scroll to position [1459, 0]
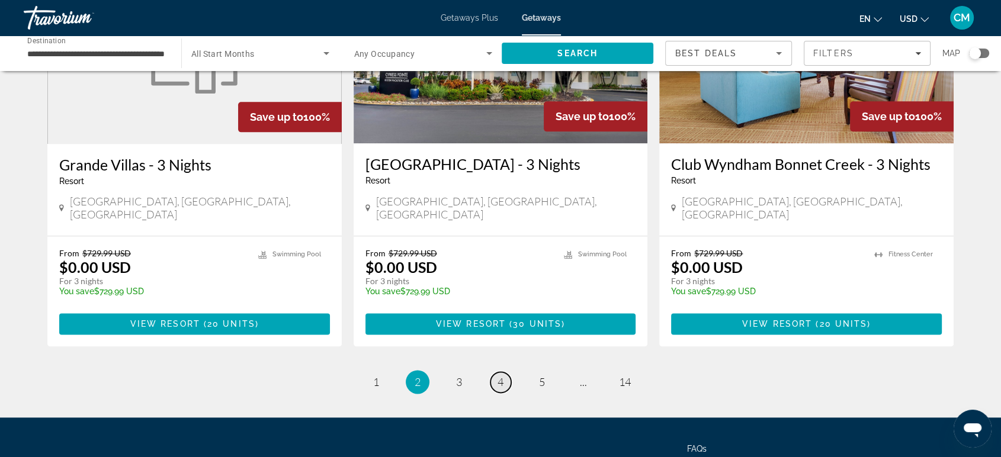
drag, startPoint x: 608, startPoint y: 187, endPoint x: 496, endPoint y: 311, distance: 167.7
click at [496, 372] on link "page 4" at bounding box center [500, 382] width 21 height 21
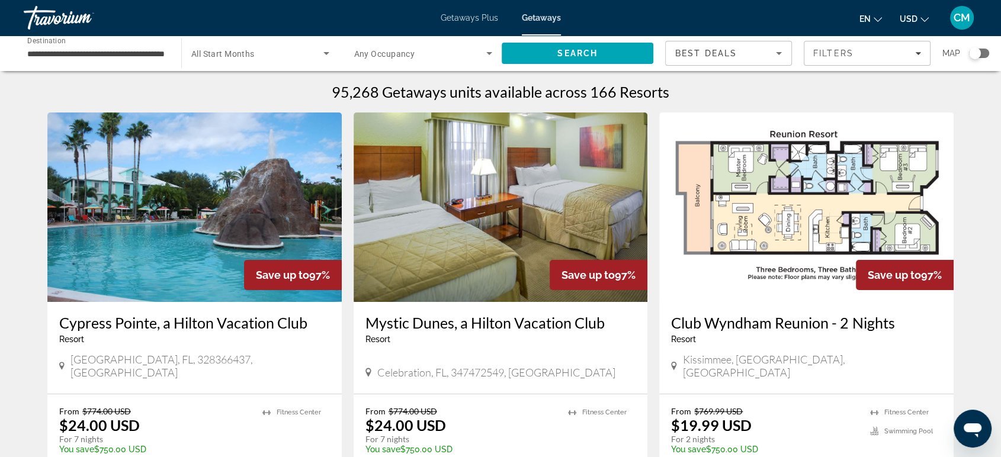
drag, startPoint x: 444, startPoint y: 338, endPoint x: 179, endPoint y: 248, distance: 280.1
click at [179, 248] on img "Main content" at bounding box center [194, 207] width 294 height 189
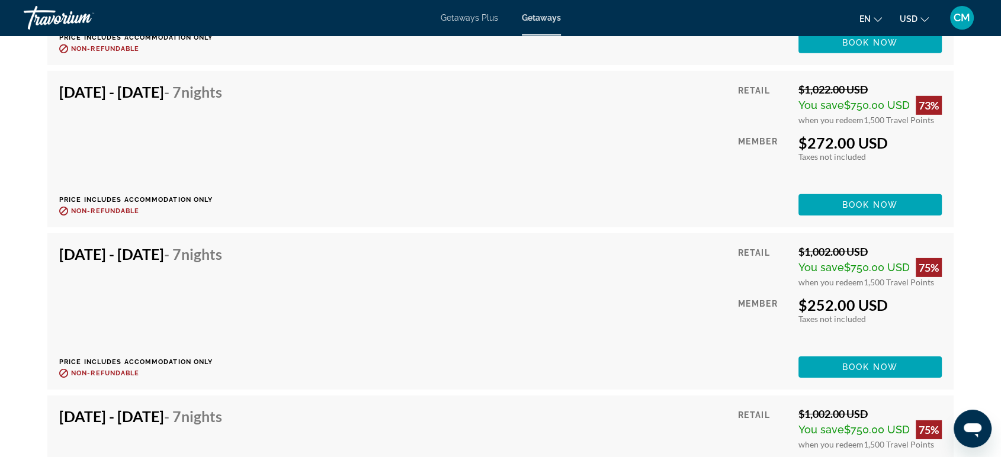
scroll to position [3741, 0]
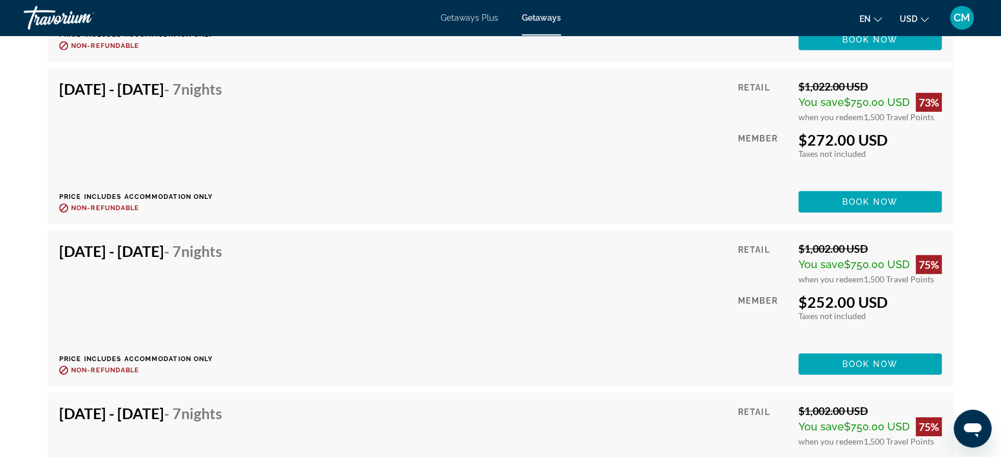
click at [690, 98] on div "Feb 13, 2026 - Feb 20, 2026 - 7 Nights Price includes accommodation only Refund…" at bounding box center [500, 146] width 882 height 133
drag, startPoint x: 886, startPoint y: 297, endPoint x: 797, endPoint y: 304, distance: 89.1
click at [798, 304] on div "$252.00 USD" at bounding box center [869, 302] width 143 height 18
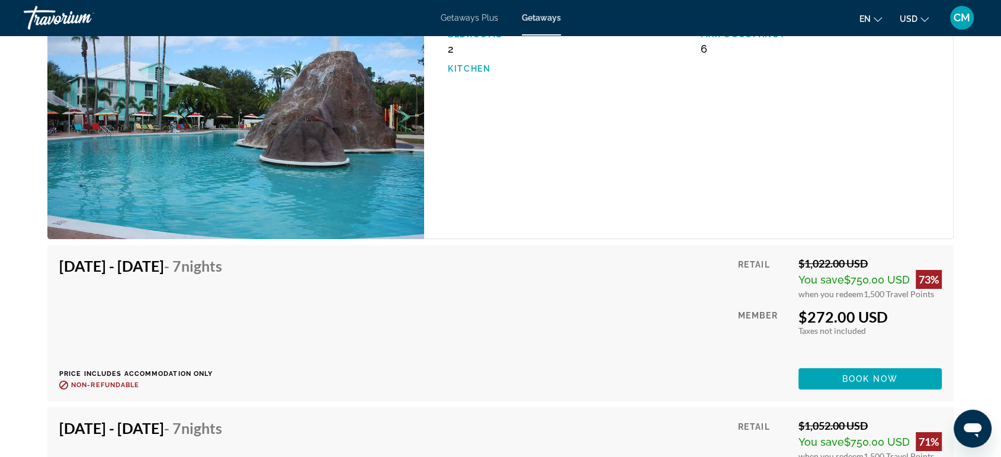
scroll to position [8715, 0]
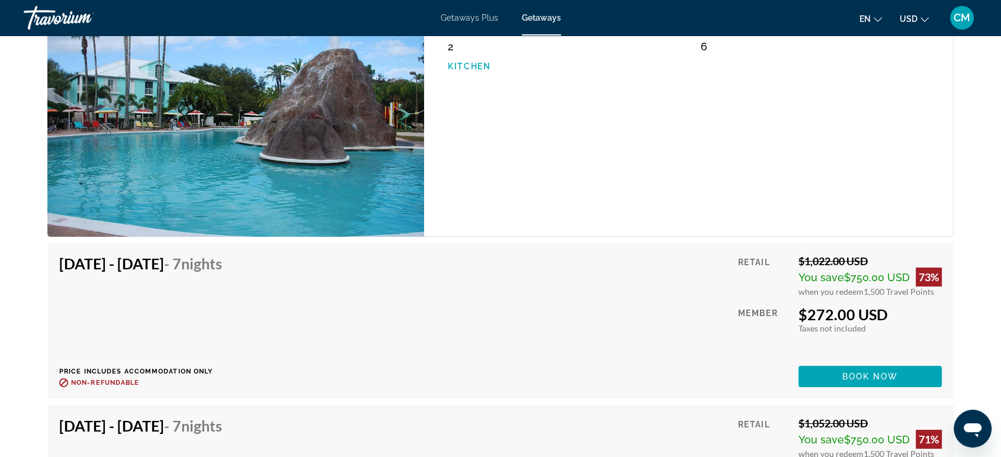
drag, startPoint x: 794, startPoint y: 313, endPoint x: 886, endPoint y: 313, distance: 91.8
click at [886, 313] on div "Retail $1,022.00 USD You save $750.00 USD 73% when you redeem 1,500 Travel Poin…" at bounding box center [840, 321] width 204 height 133
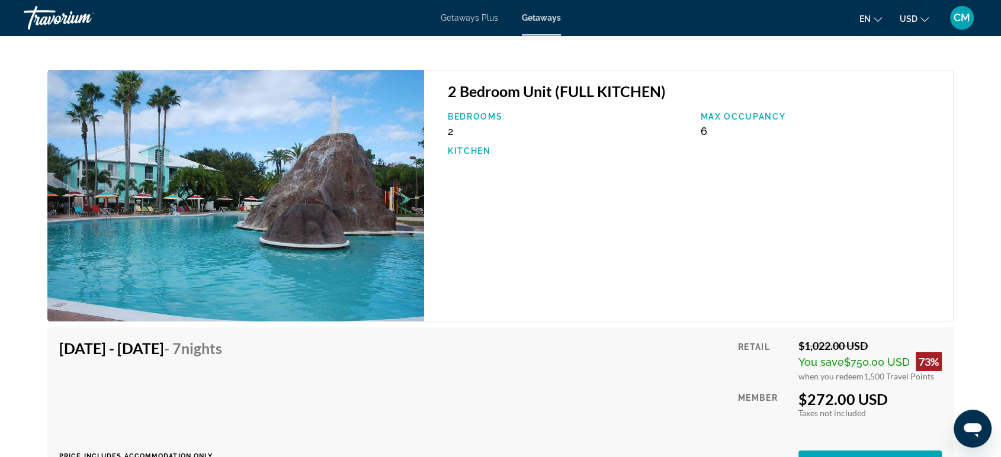
scroll to position [8619, 0]
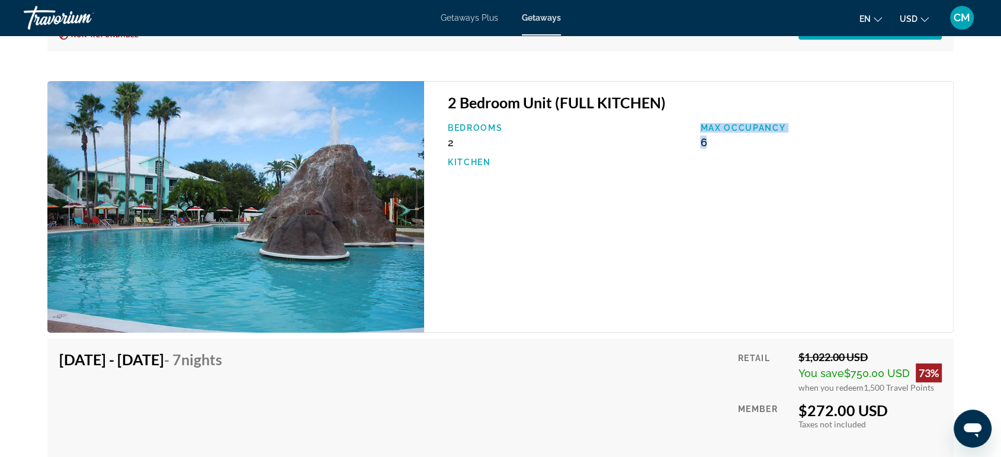
drag, startPoint x: 693, startPoint y: 141, endPoint x: 714, endPoint y: 138, distance: 20.9
click at [714, 138] on div "Bedrooms 2 Max Occupancy 6 Kitchen" at bounding box center [694, 151] width 505 height 56
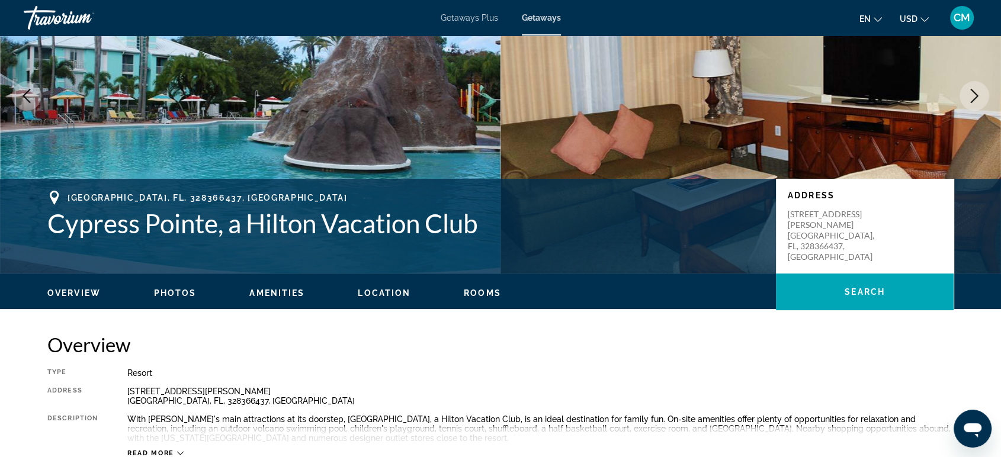
scroll to position [0, 0]
